Goal: Task Accomplishment & Management: Manage account settings

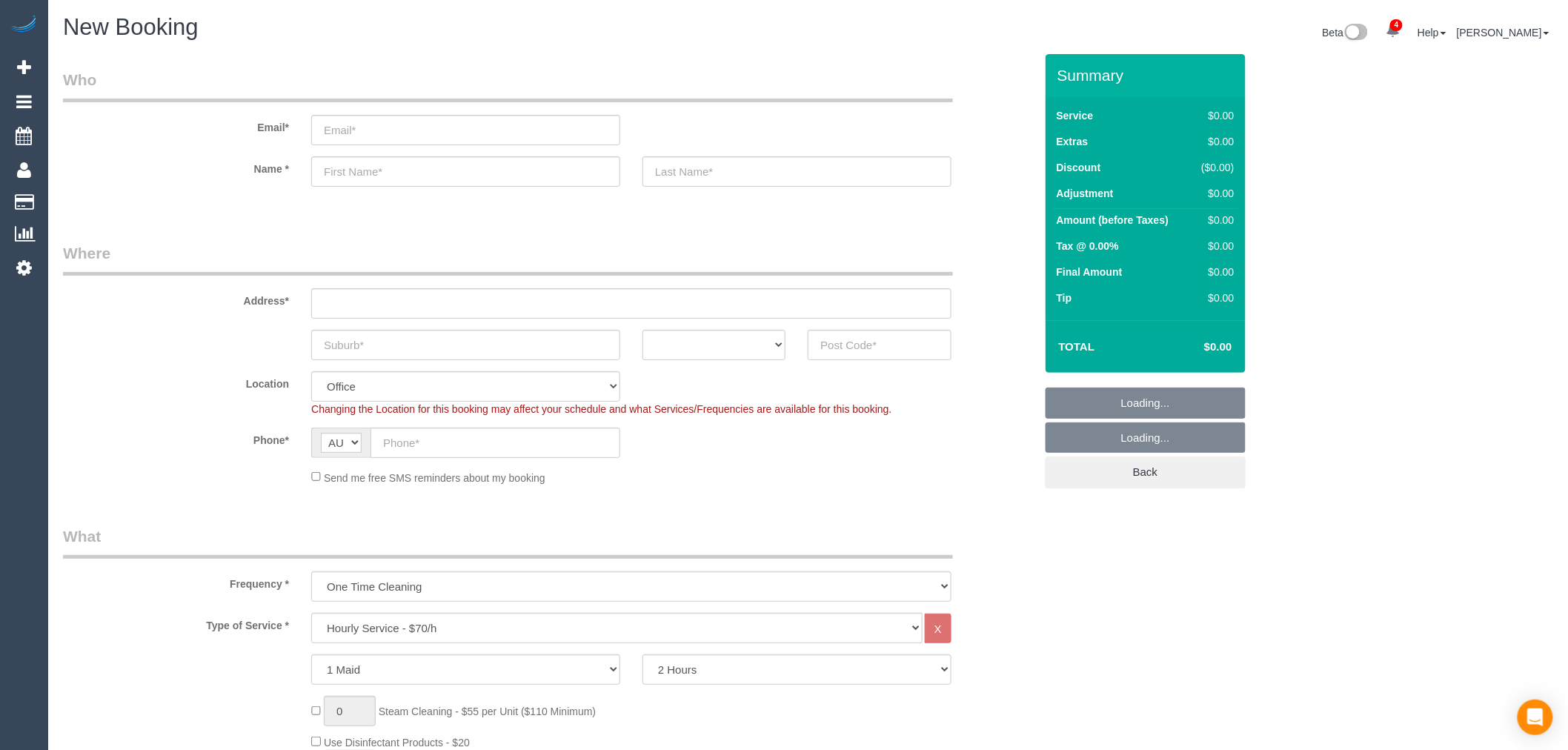
select select "object:5663"
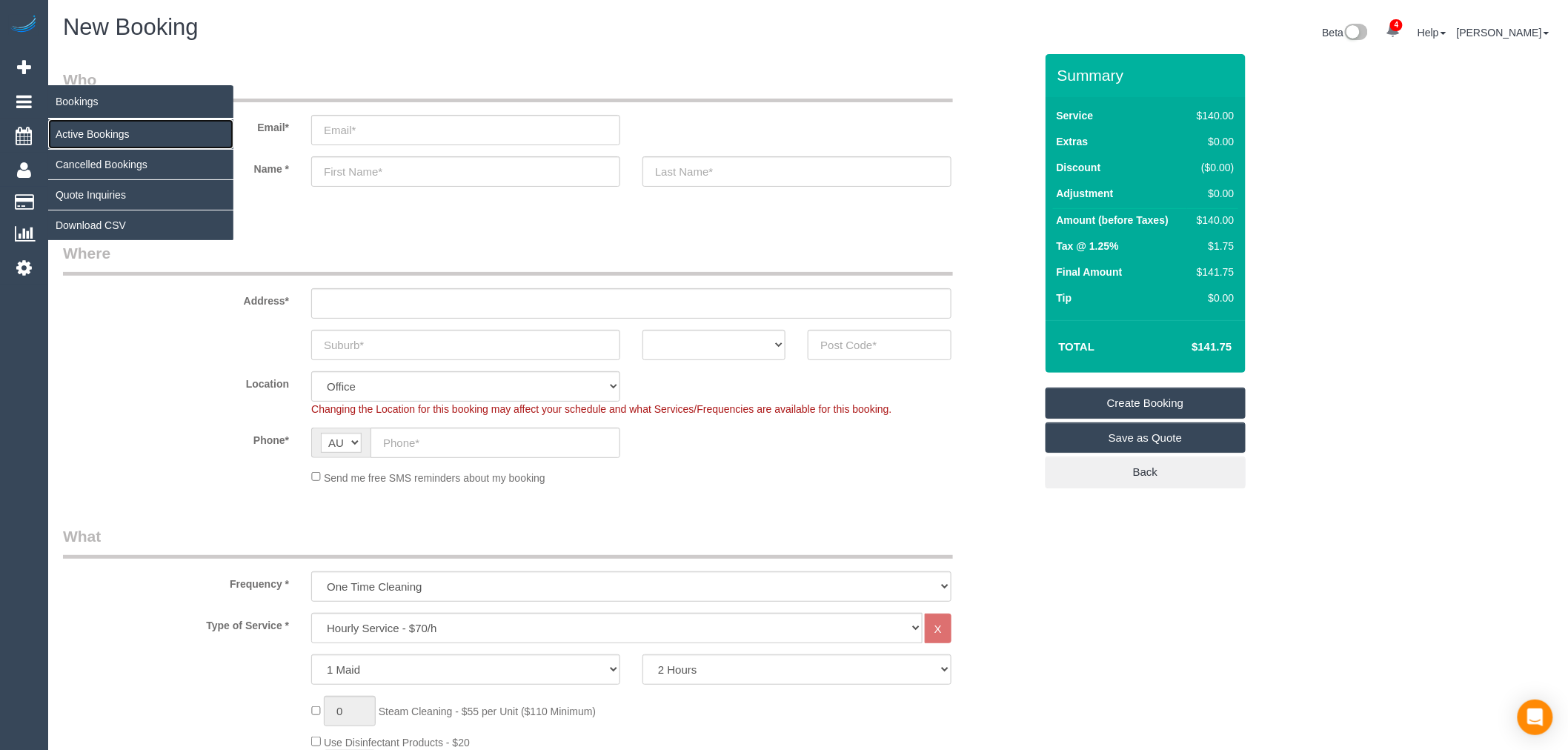
click at [64, 126] on link "Active Bookings" at bounding box center [141, 134] width 185 height 30
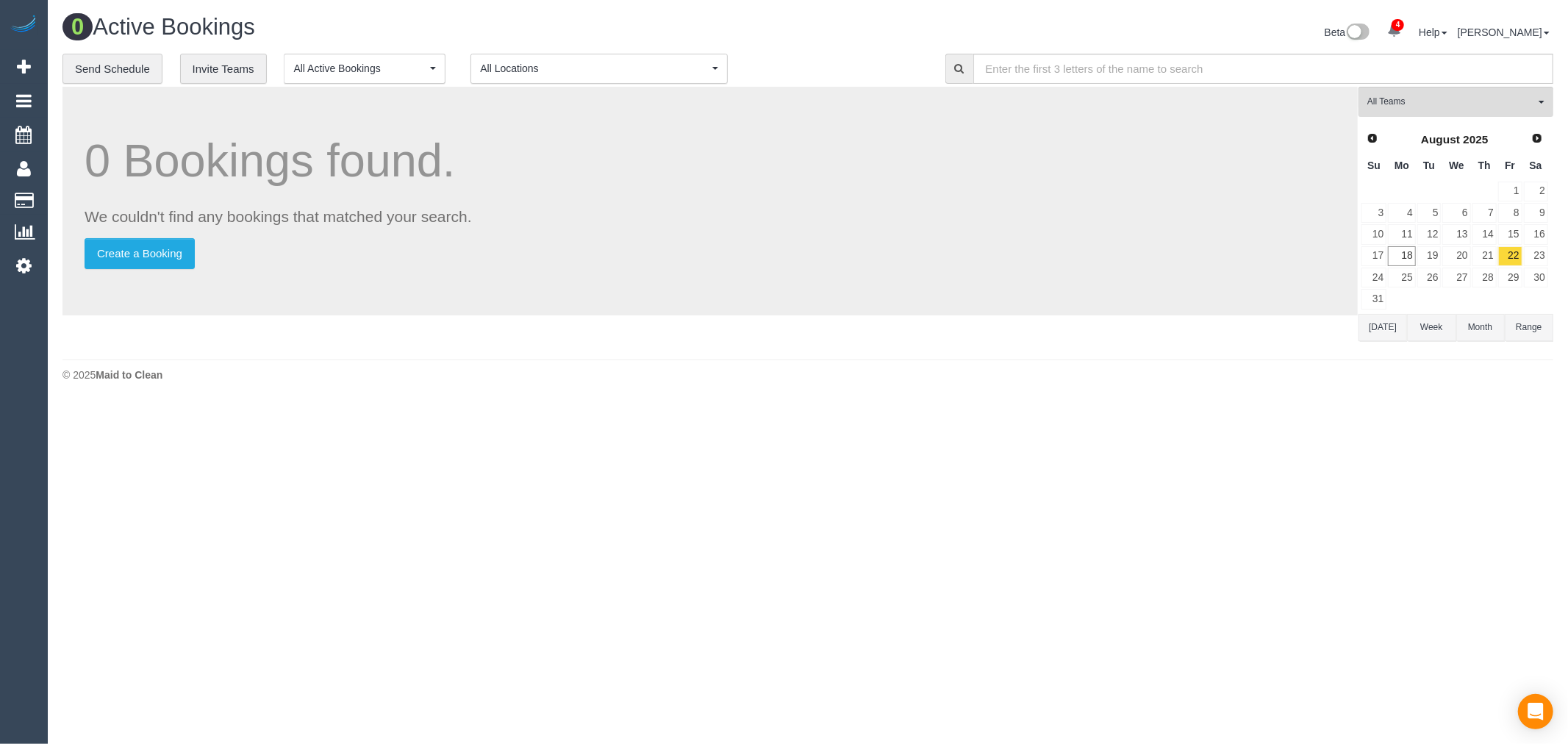
click at [1522, 332] on button "Range" at bounding box center [1529, 327] width 49 height 27
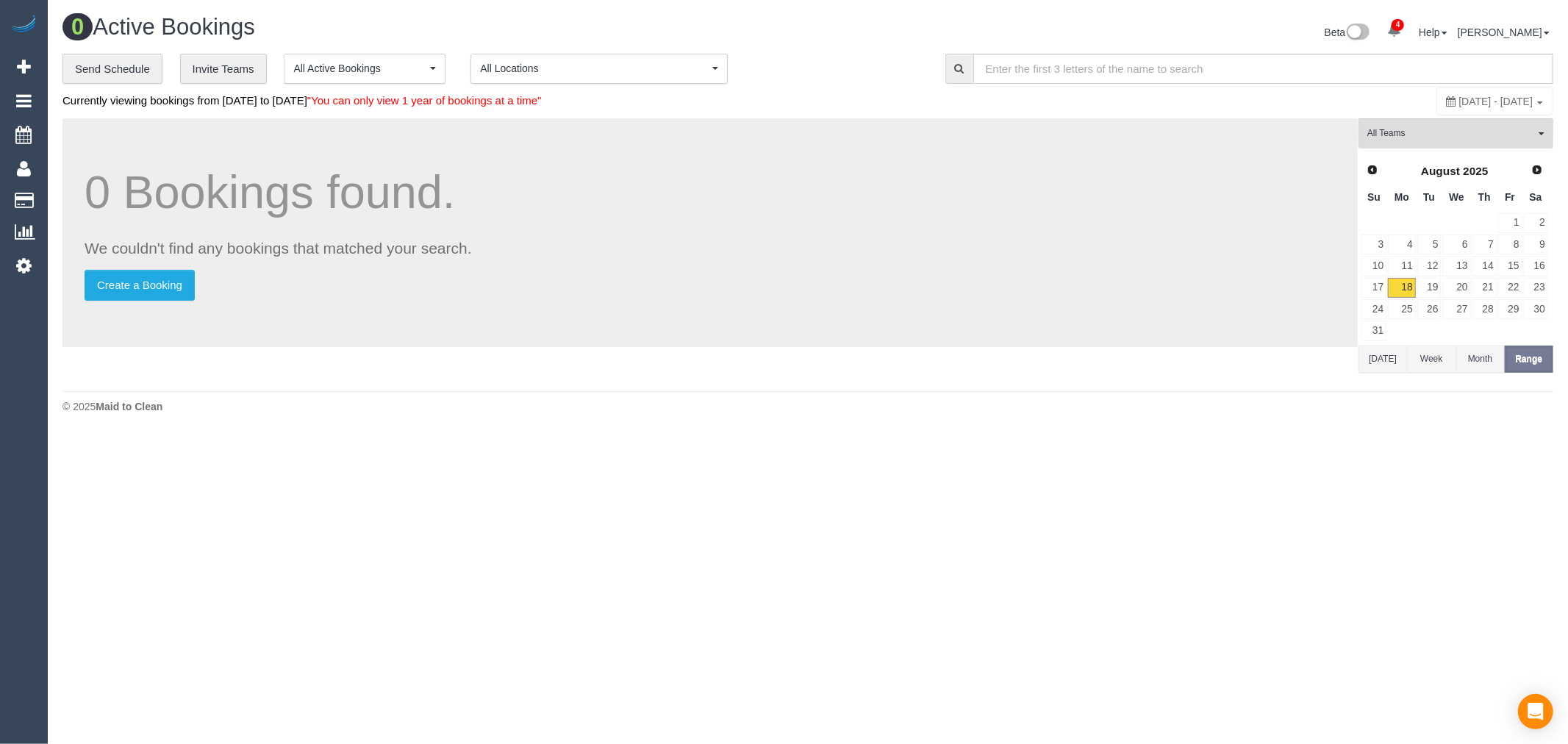
click at [1437, 91] on div "August 18, 2025 - August 18, 2025" at bounding box center [1495, 101] width 117 height 28
type input "**********"
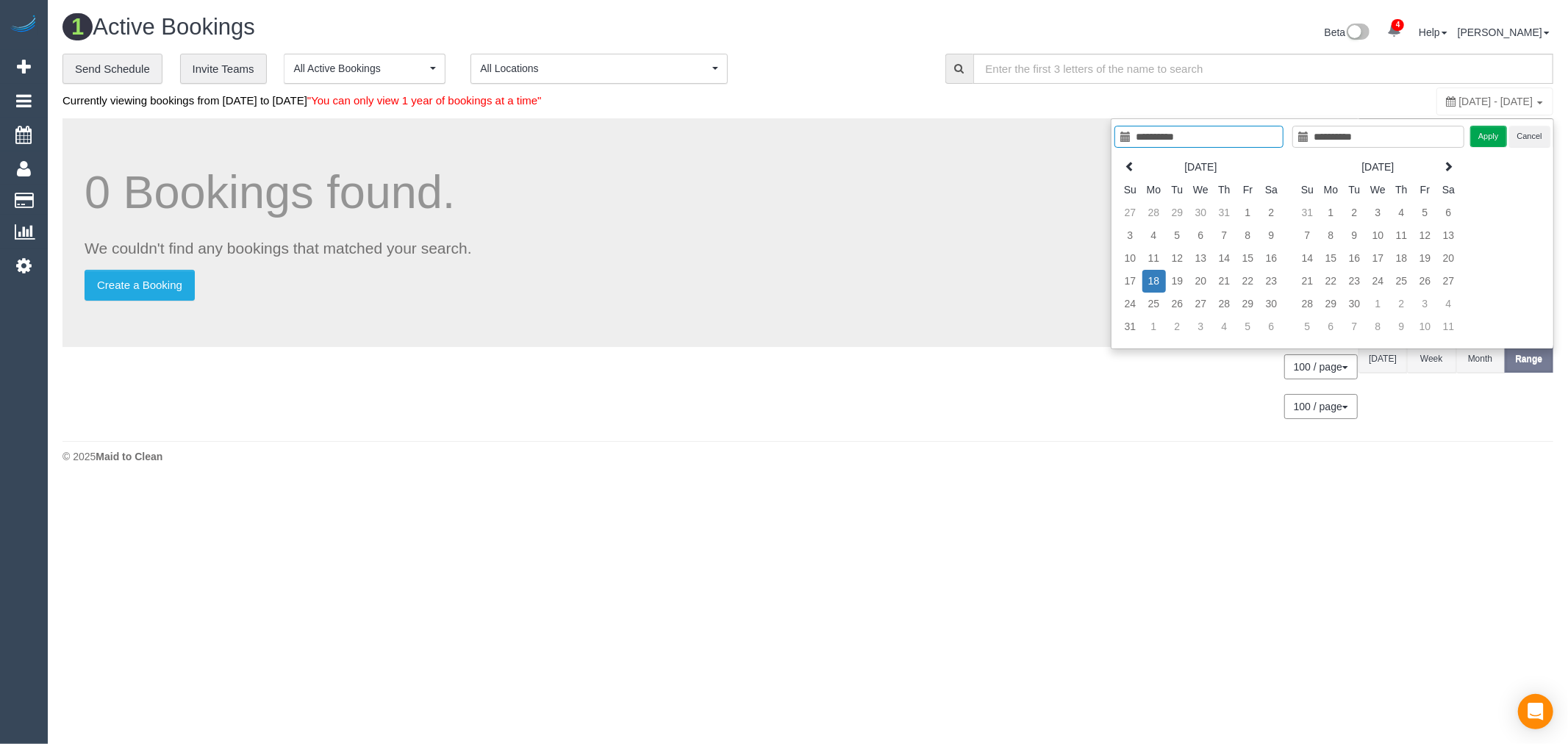
click at [1459, 105] on span "August 18, 2025 - August 18, 2025" at bounding box center [1496, 101] width 74 height 12
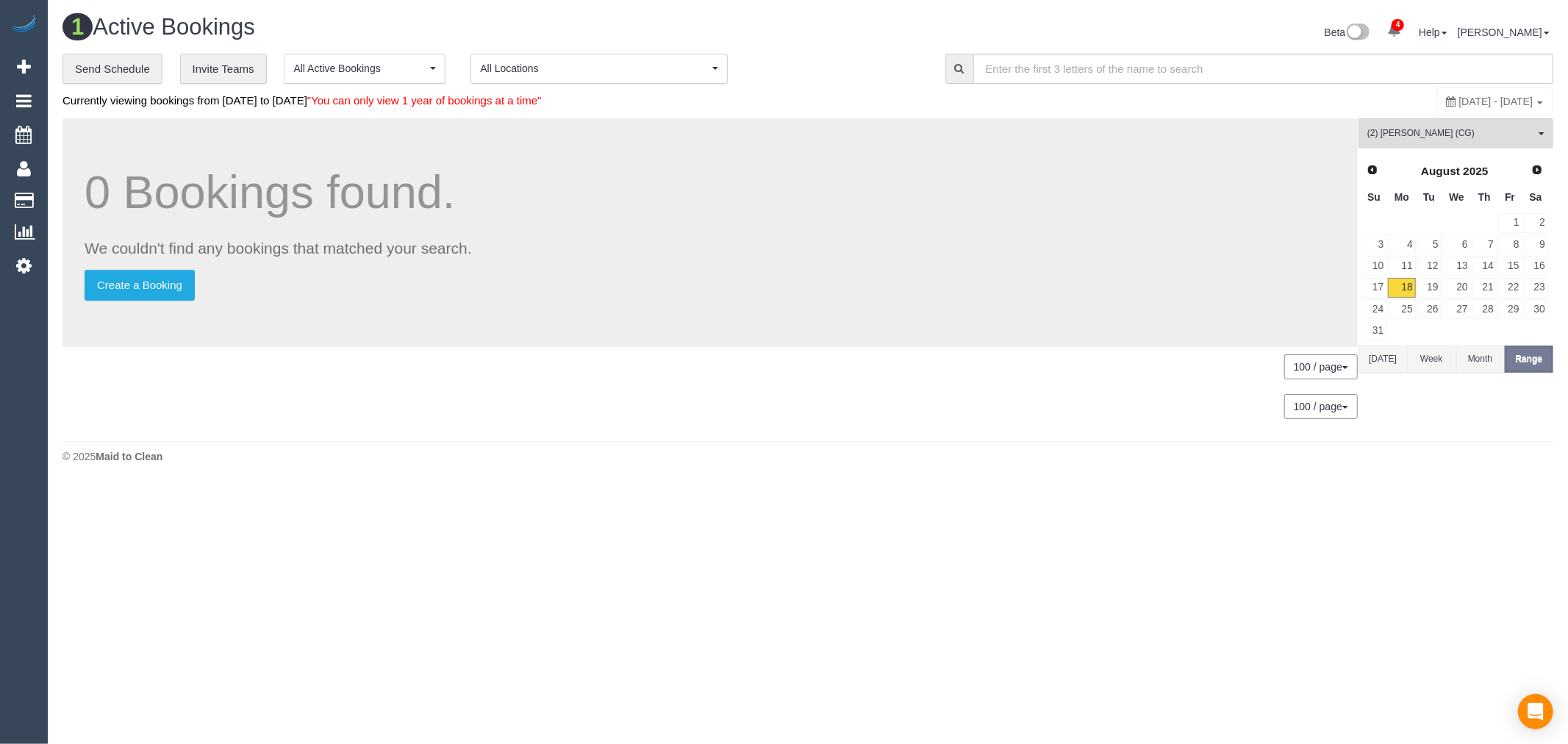
click at [1459, 104] on span "August 18, 2025 - August 18, 2025" at bounding box center [1496, 101] width 74 height 12
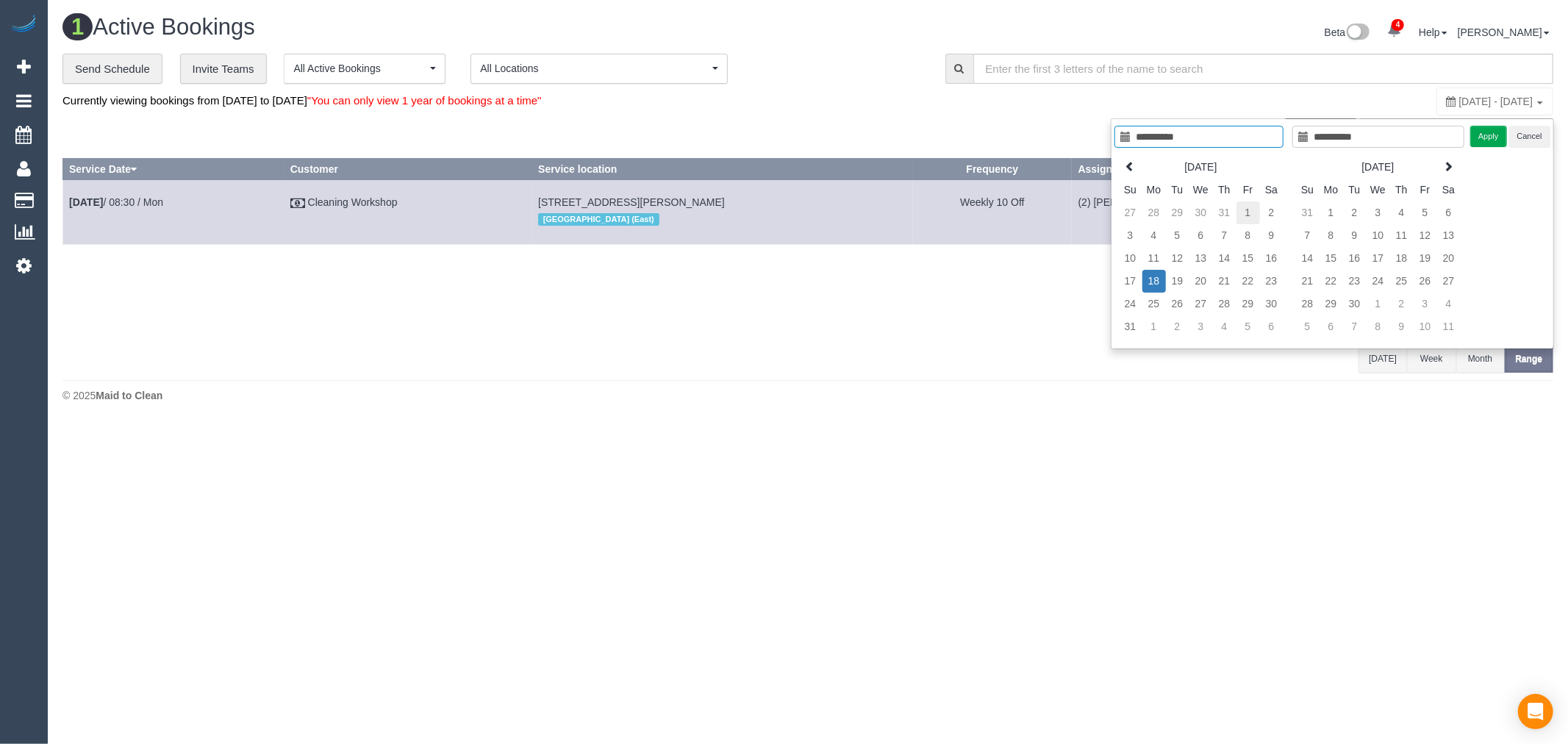
type input "**********"
click at [1253, 217] on td "1" at bounding box center [1248, 213] width 24 height 23
type input "**********"
click at [1155, 282] on td "18" at bounding box center [1154, 281] width 24 height 23
type input "**********"
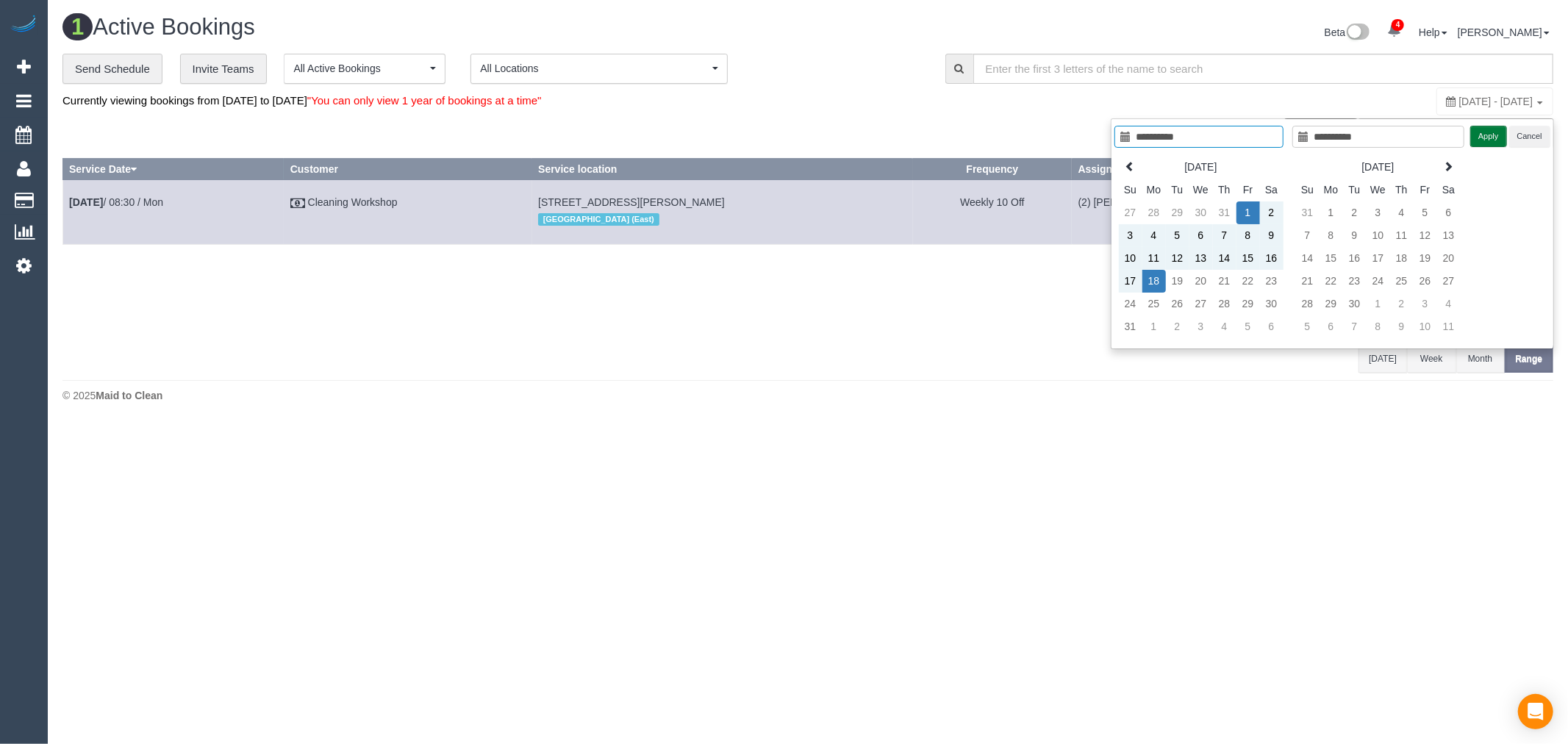
click at [1494, 134] on button "Apply" at bounding box center [1489, 136] width 37 height 21
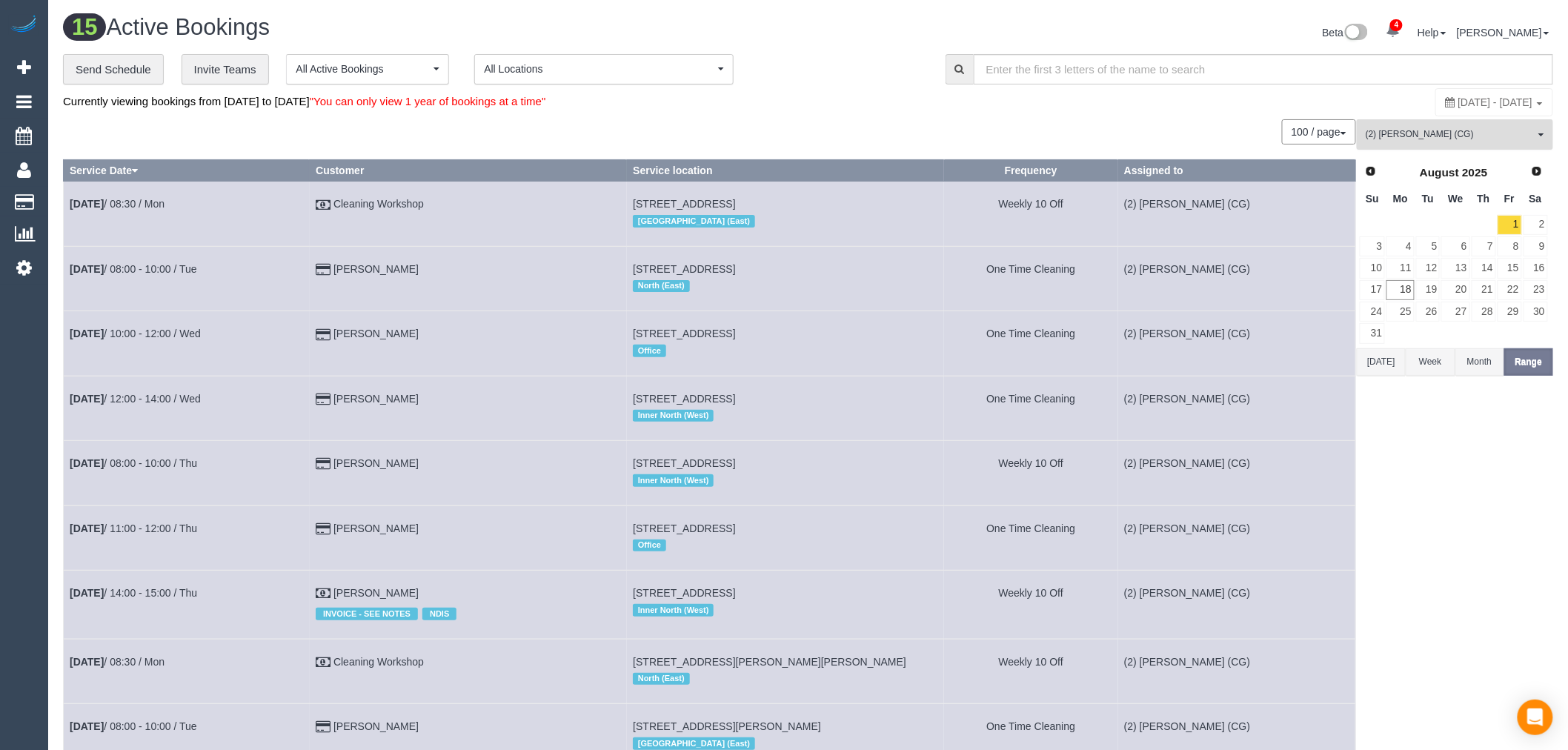
click at [1422, 148] on button "(2) Syed Razvi (CG) All Teams" at bounding box center [1455, 134] width 196 height 31
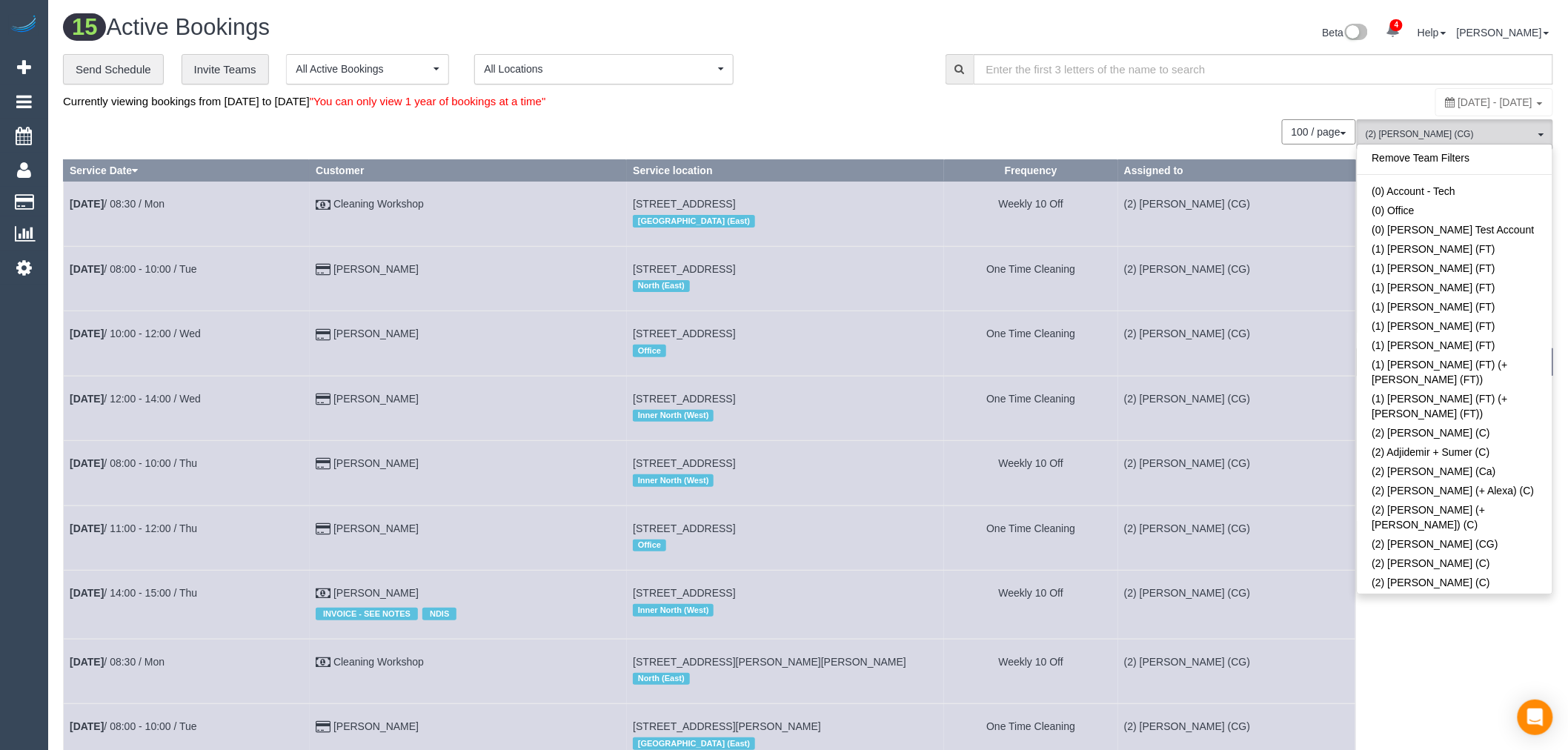
scroll to position [1321, 0]
click at [1449, 629] on link "(2) Syed Razvi (CG)" at bounding box center [1455, 638] width 195 height 19
click at [1014, 99] on div "Currently viewing bookings from August 01, 2025 to August 18, 2025 "You can onl…" at bounding box center [560, 101] width 994 height 28
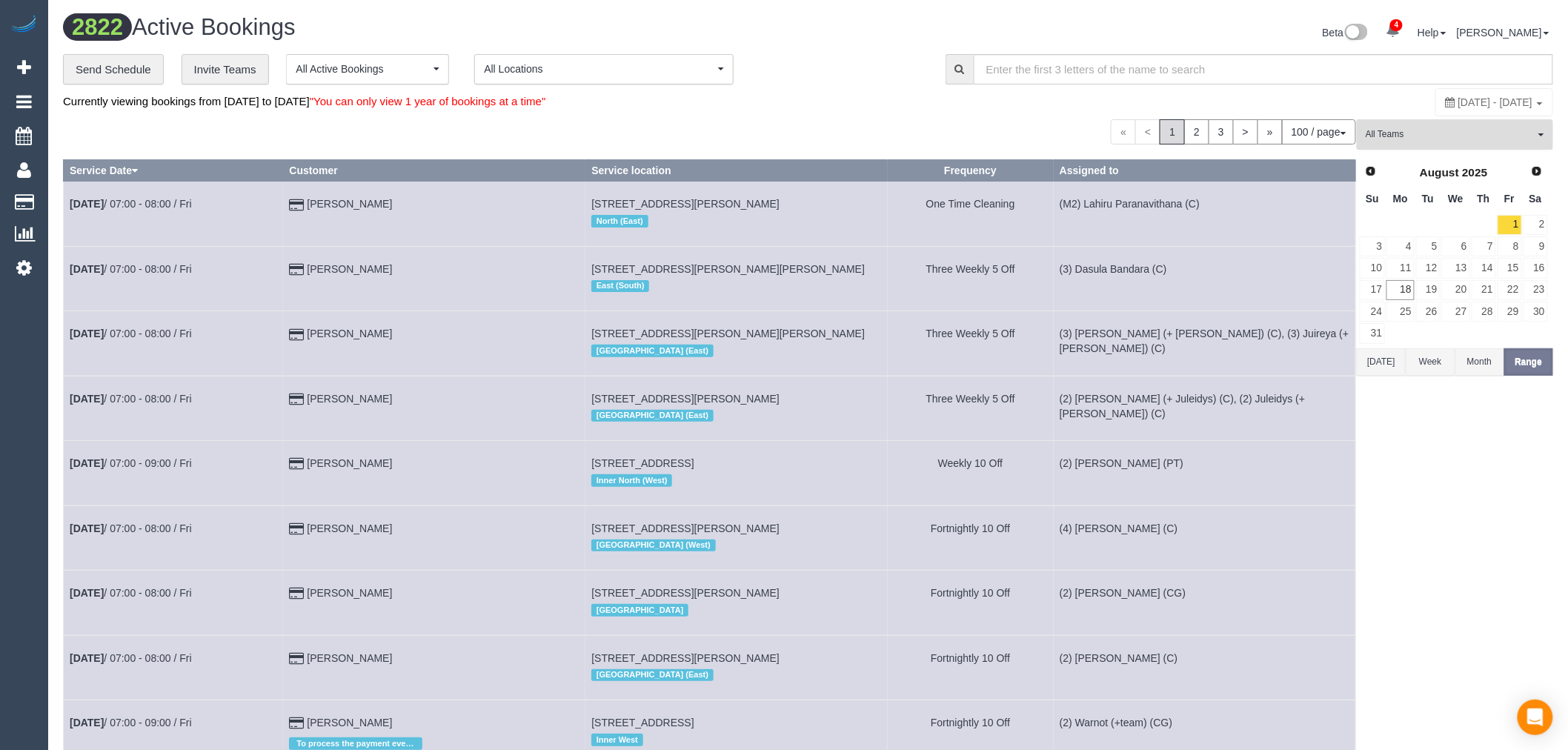
click at [1511, 143] on button "All Teams" at bounding box center [1455, 134] width 196 height 31
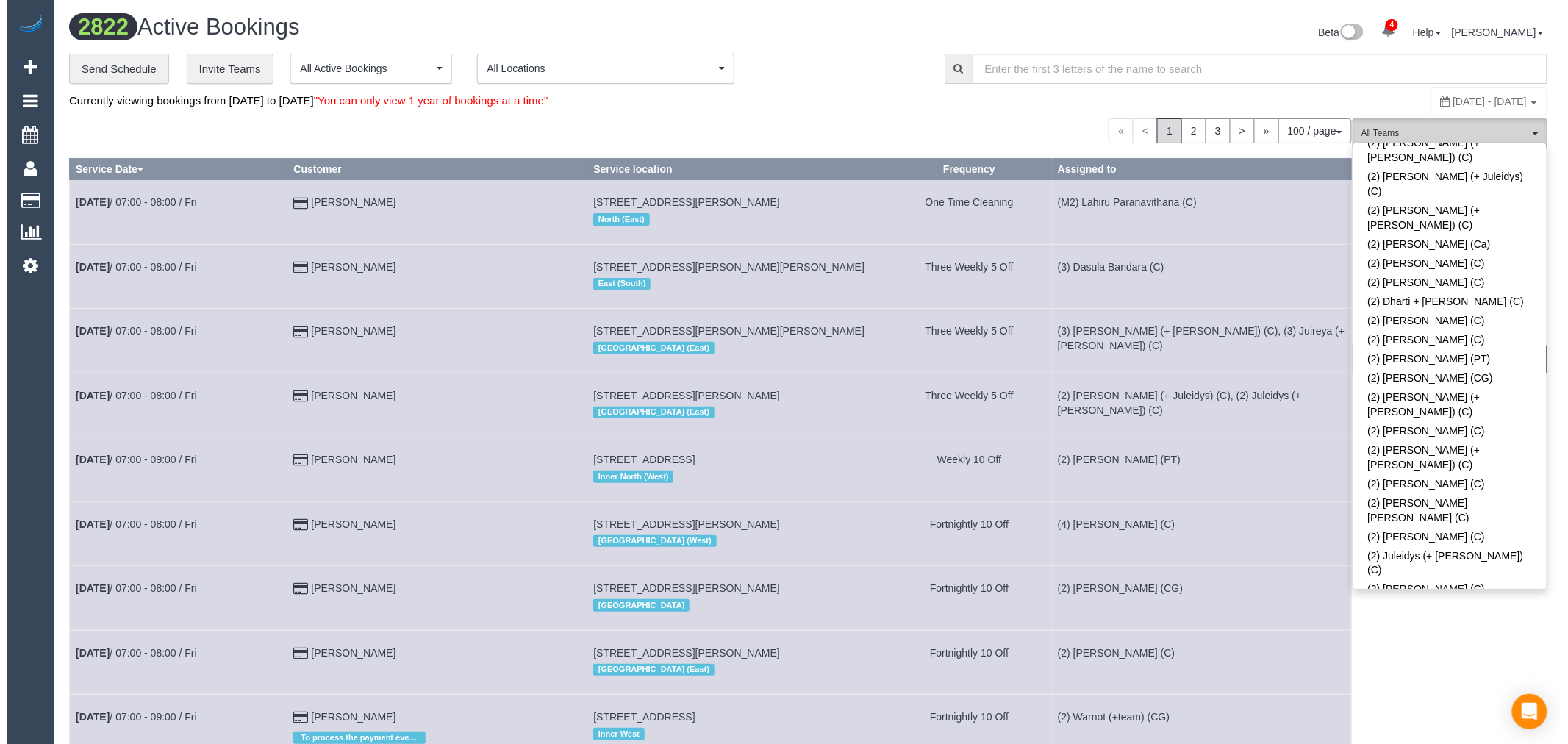
scroll to position [739, 0]
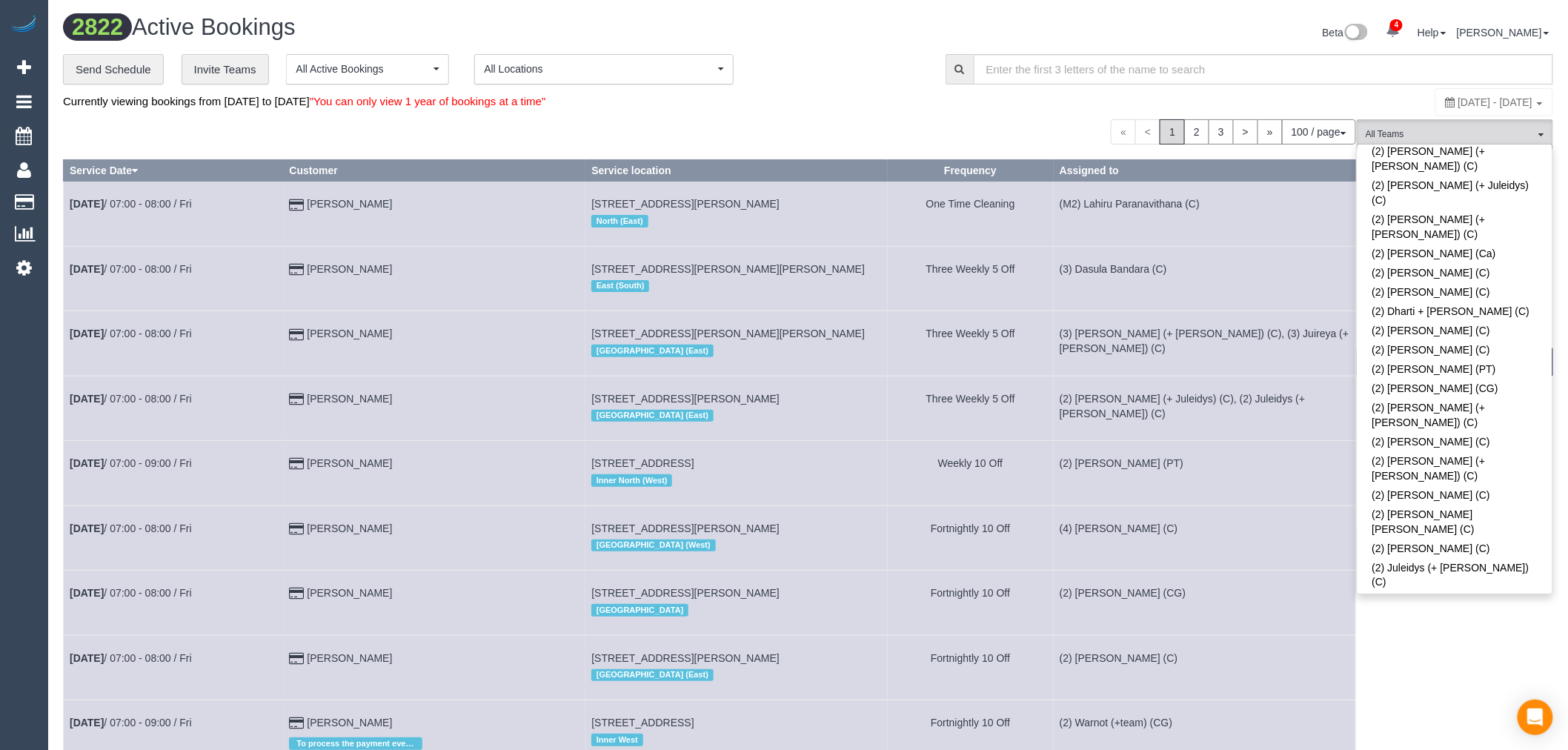
click at [1458, 630] on link "(2) Kerry Welfare (C)" at bounding box center [1455, 639] width 195 height 19
click at [1226, 417] on td "(2) Cris (+ Juleidys) (C), (2) Juleidys (+ Cris) (C)" at bounding box center [1204, 408] width 302 height 65
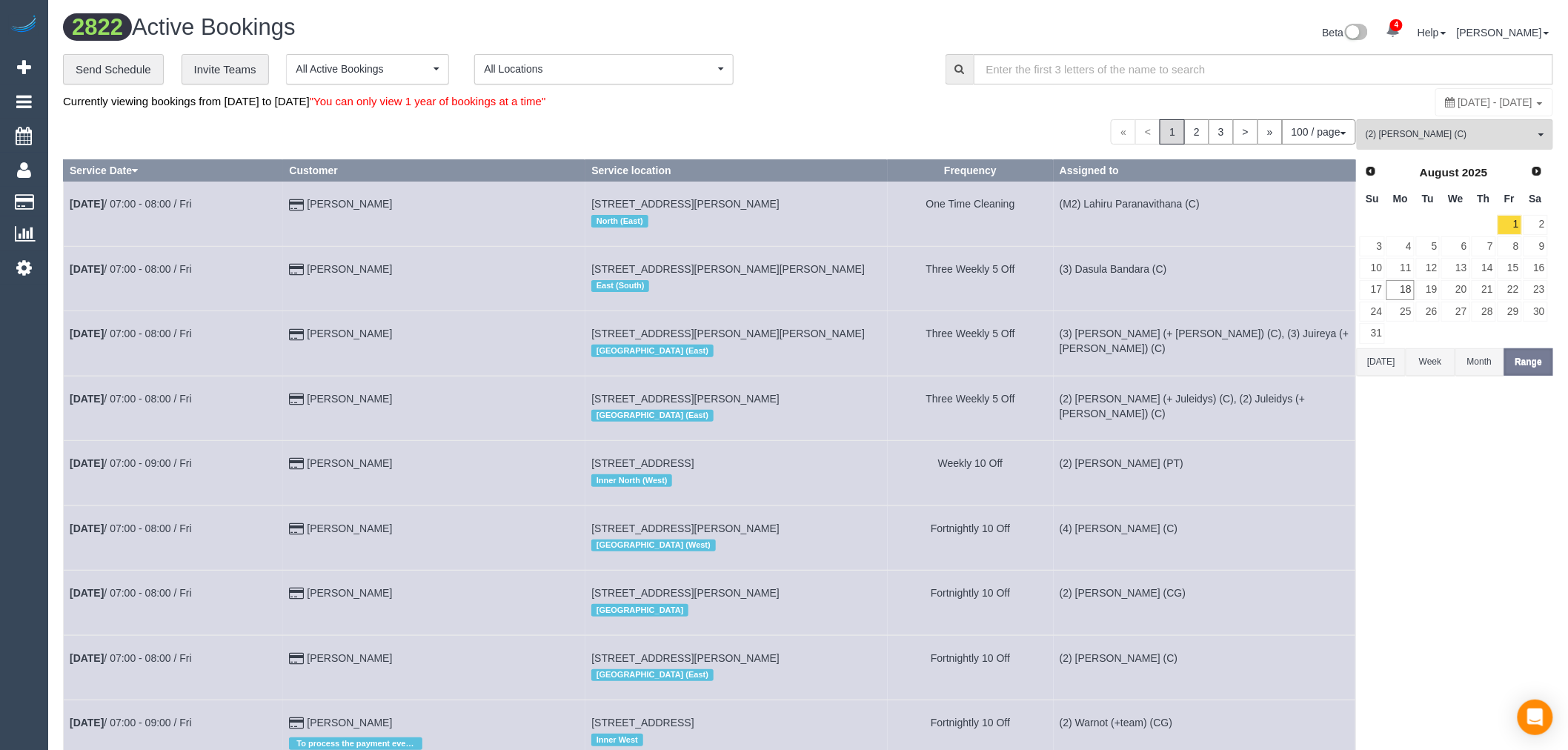
click at [1388, 363] on button "Today" at bounding box center [1381, 362] width 49 height 27
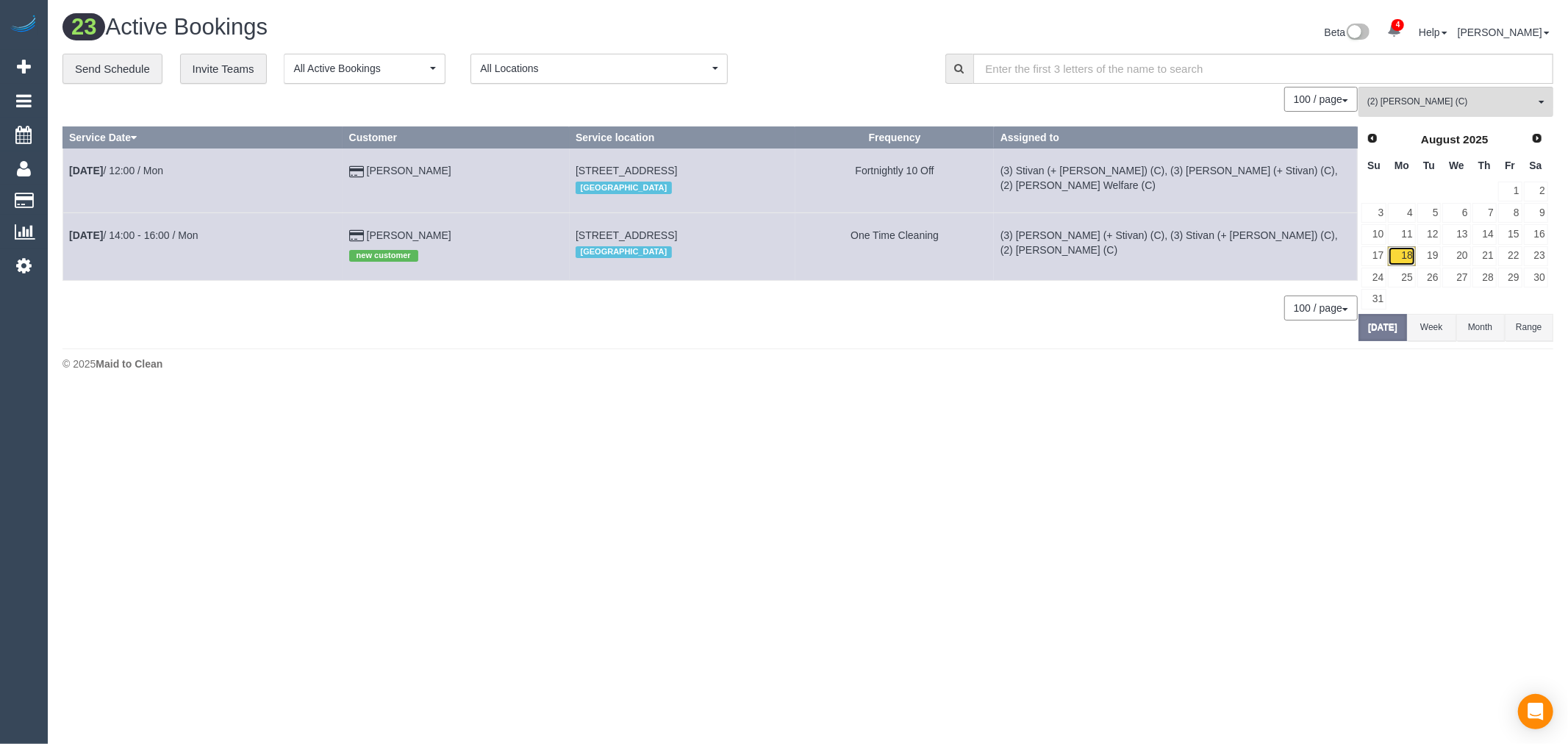
click at [1411, 260] on link "18" at bounding box center [1401, 256] width 27 height 20
click at [1419, 256] on link "19" at bounding box center [1429, 256] width 24 height 20
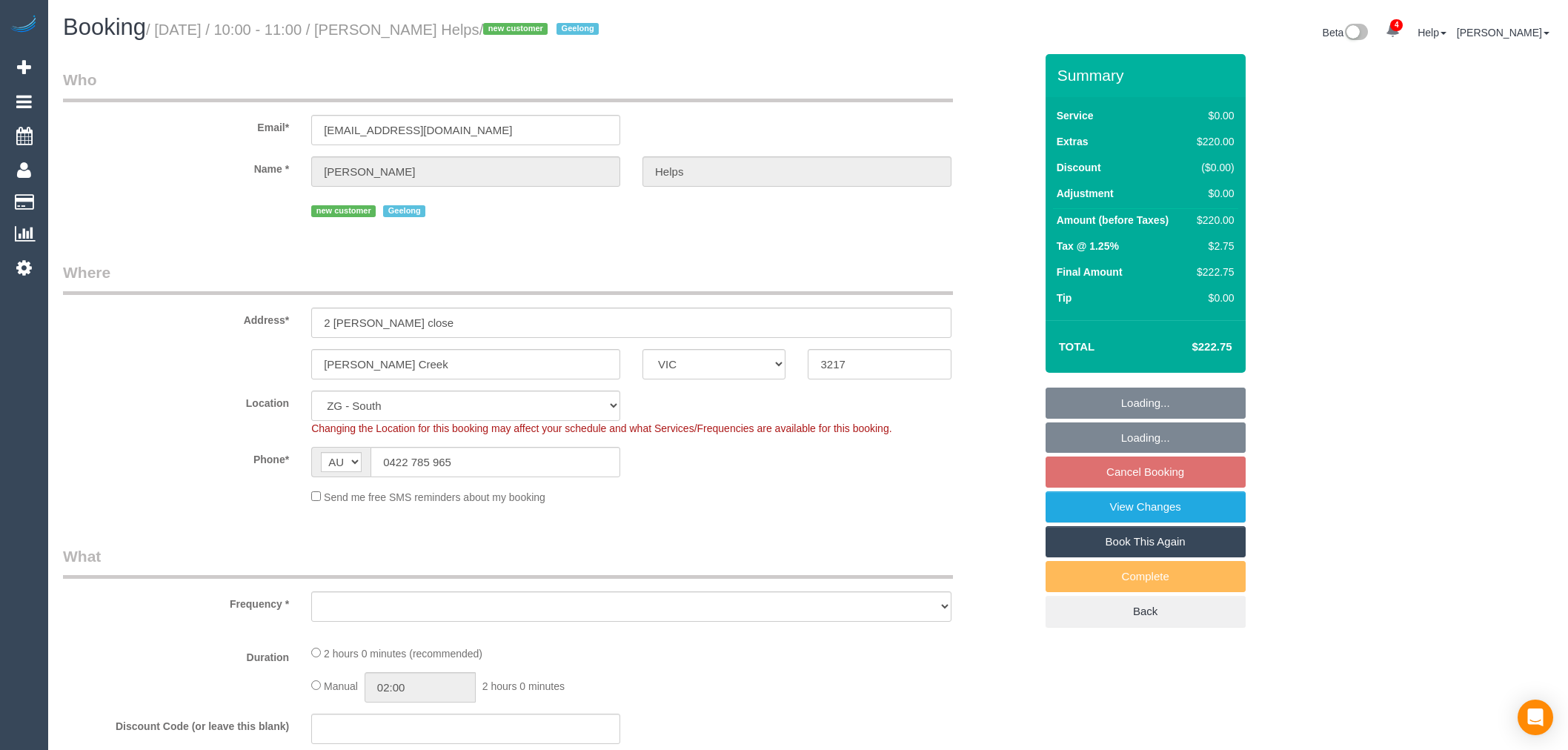
select select "VIC"
select select "string:stripe-pm_1RuRpc2GScqysDRVkztFHtLl"
select select "object:664"
select select "number:28"
select select "number:14"
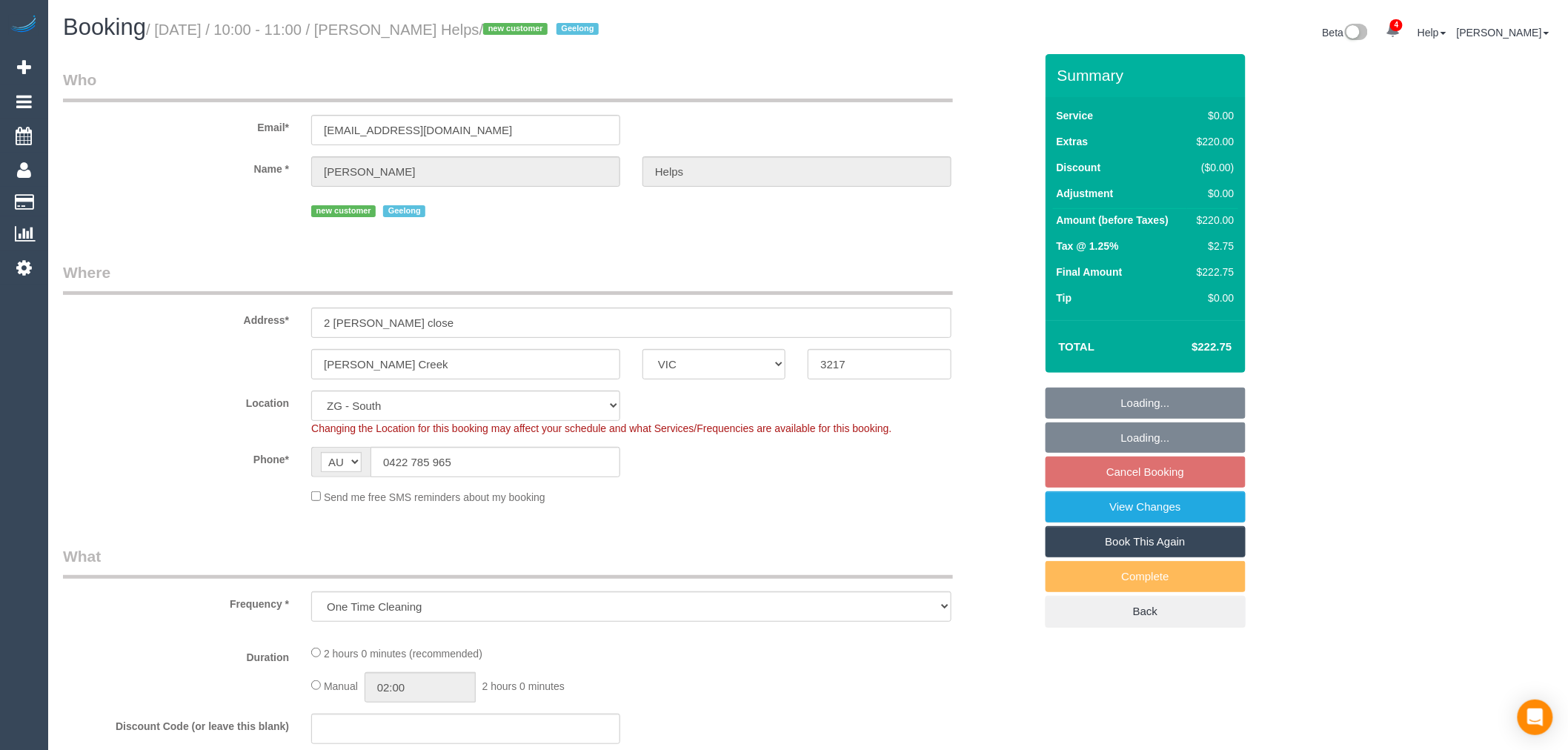
select select "number:18"
select select "number:24"
select select "number:26"
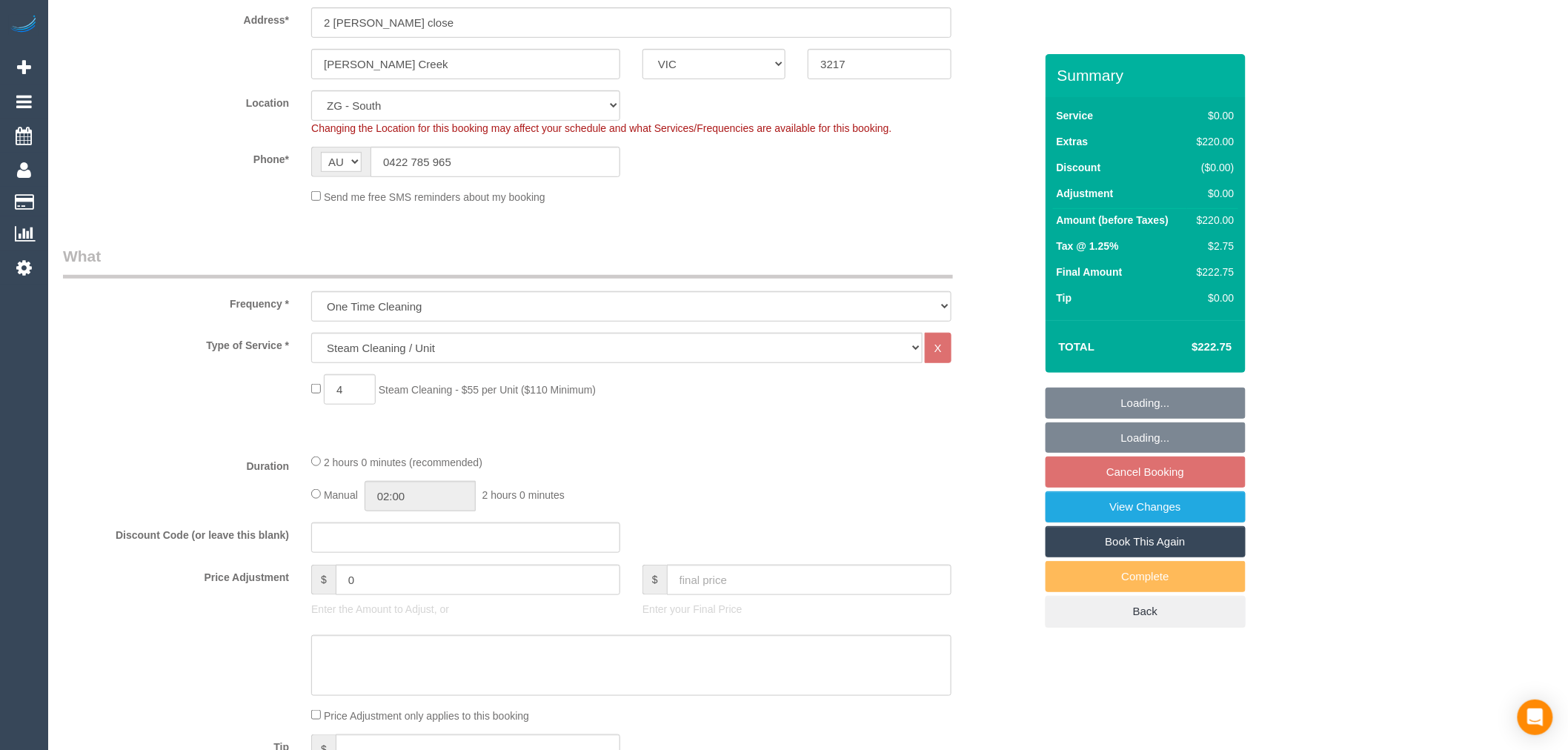
scroll to position [329, 0]
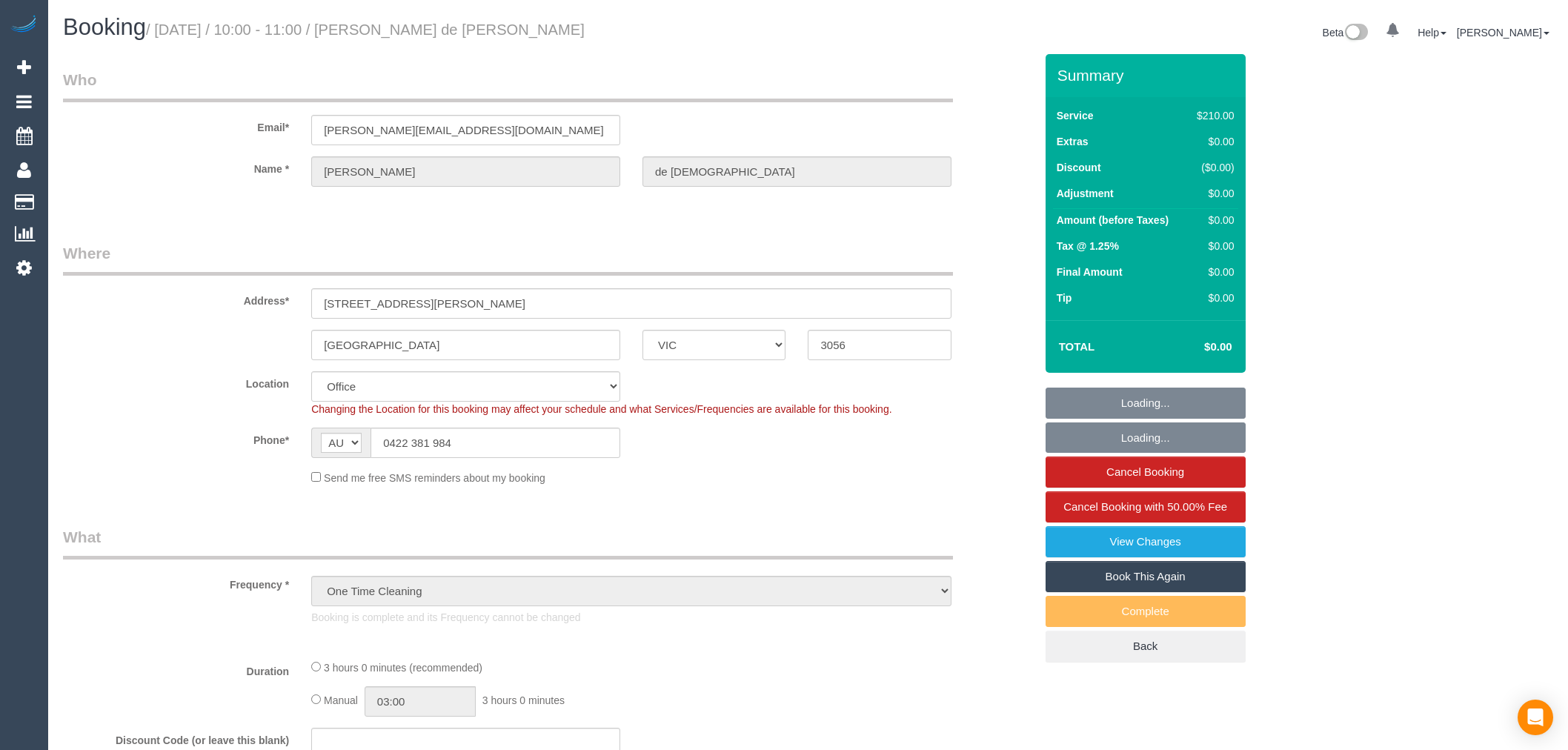
select select "VIC"
select select "object:749"
select select "number:28"
select select "number:14"
select select "number:19"
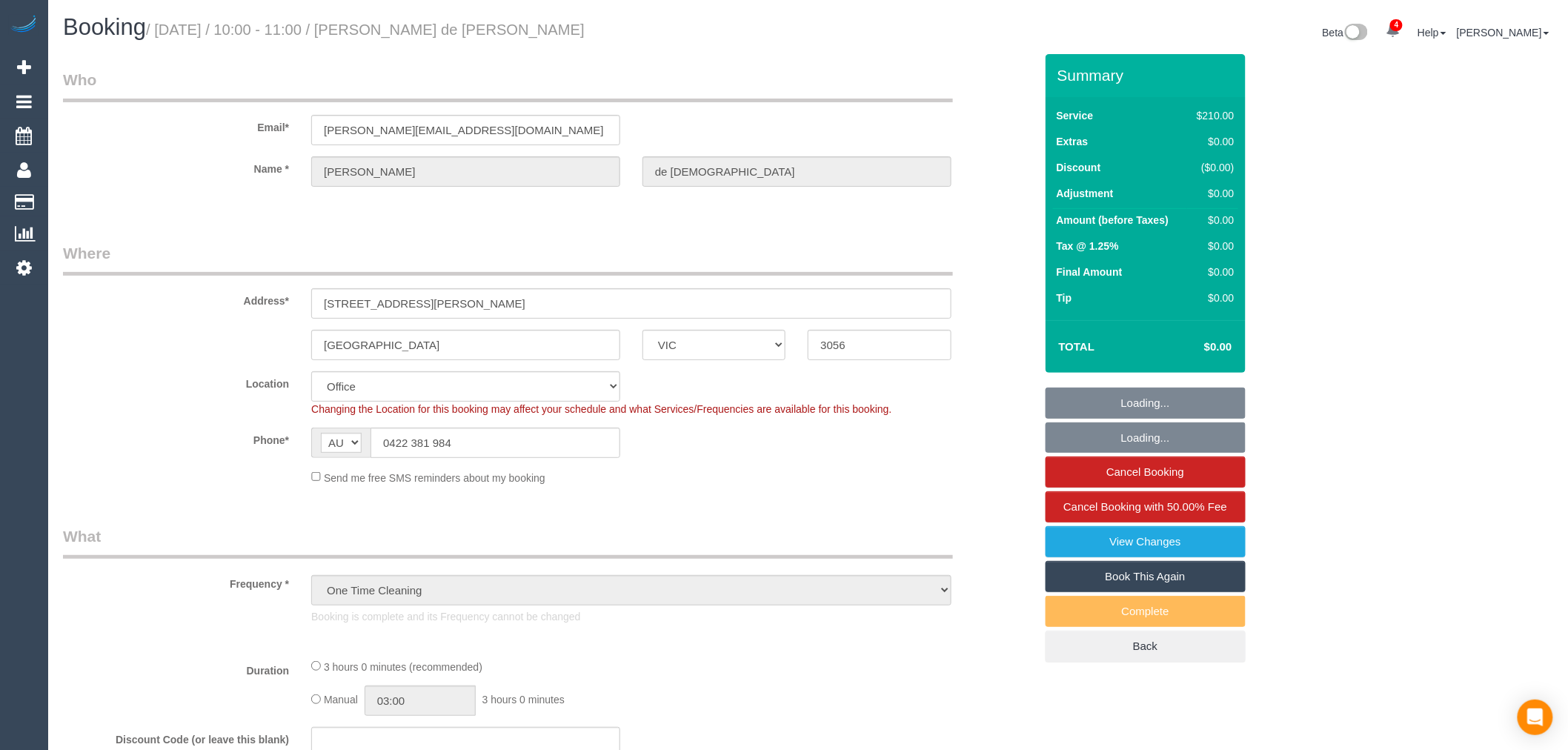
select select "180"
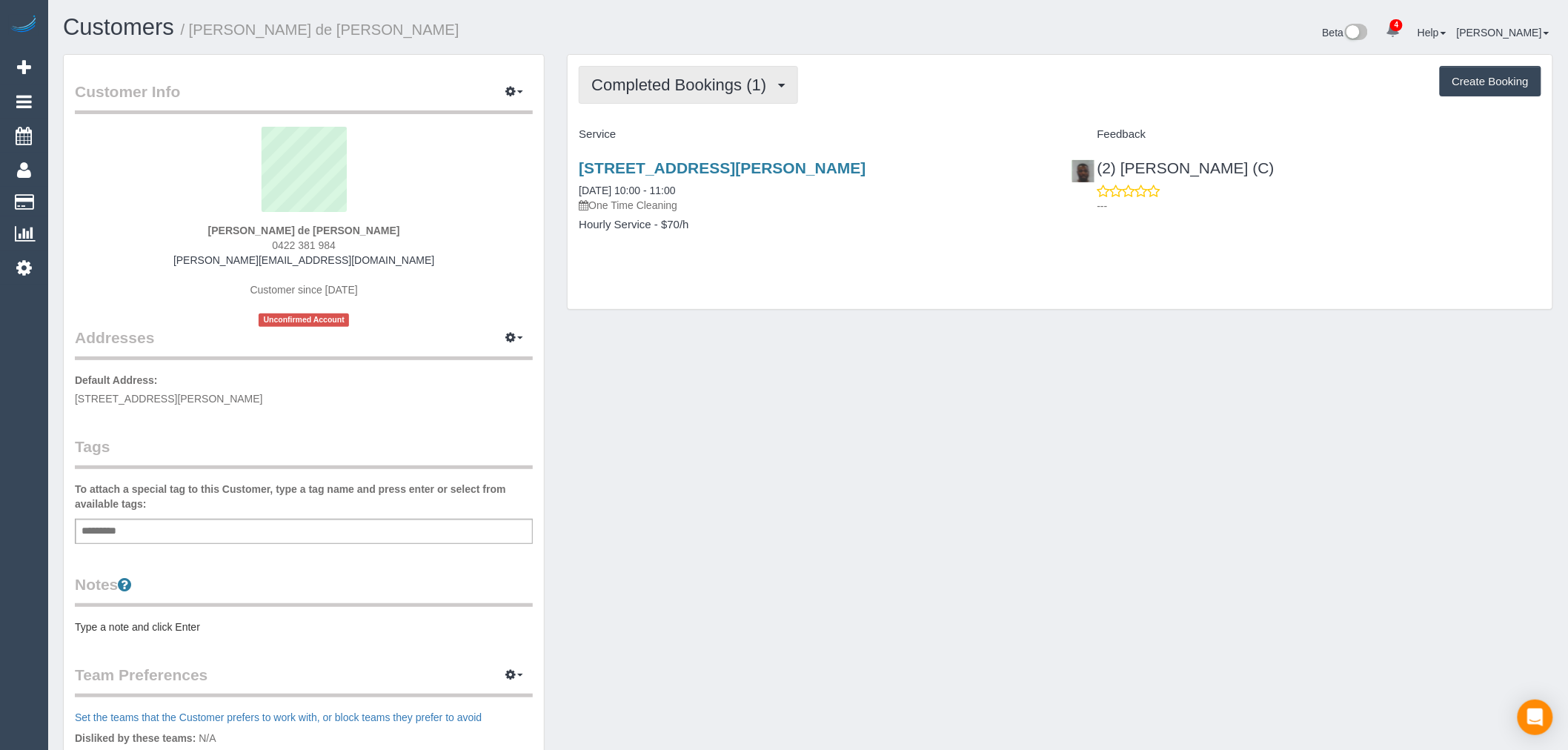
click at [747, 85] on span "Completed Bookings (1)" at bounding box center [682, 85] width 182 height 18
